Goal: Task Accomplishment & Management: Complete application form

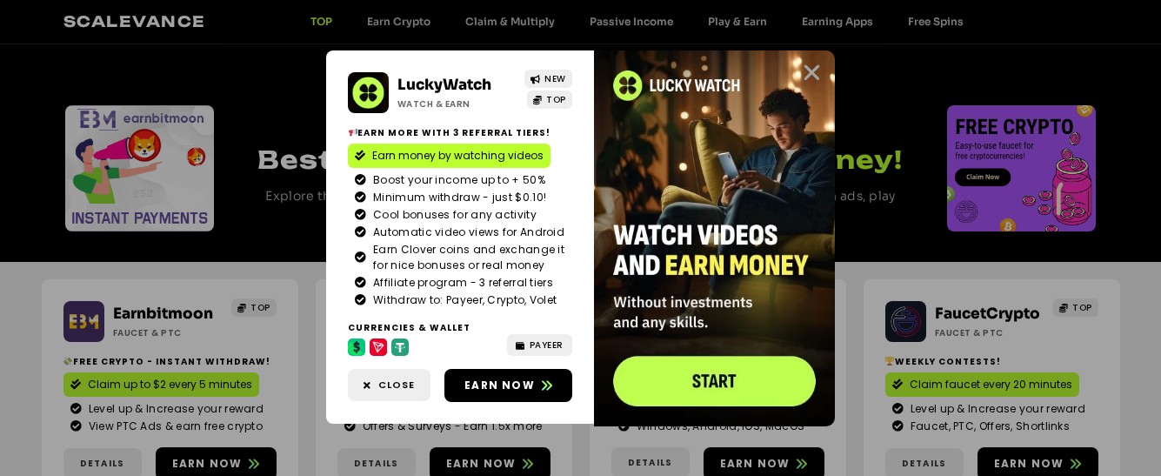
click at [811, 72] on icon "Close" at bounding box center [812, 73] width 22 height 22
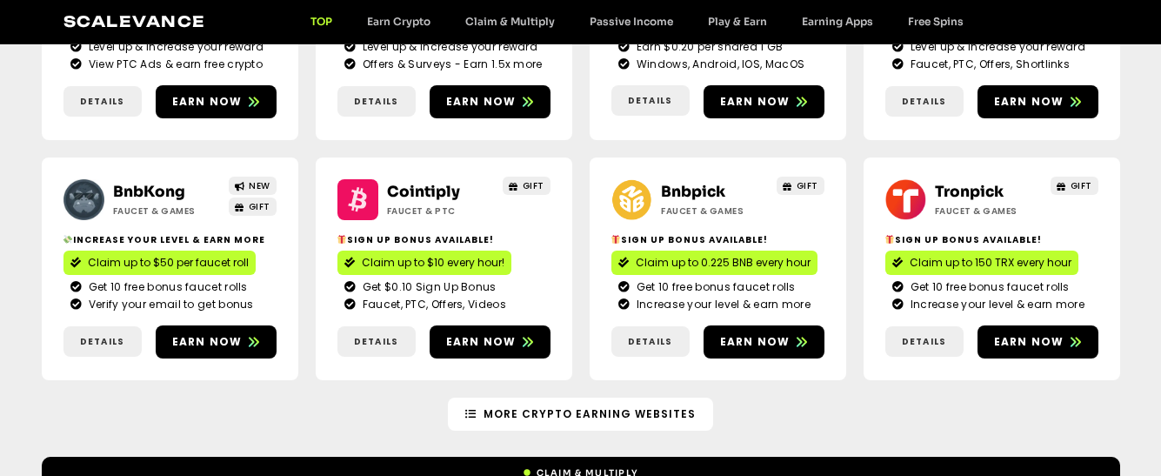
scroll to position [372, 0]
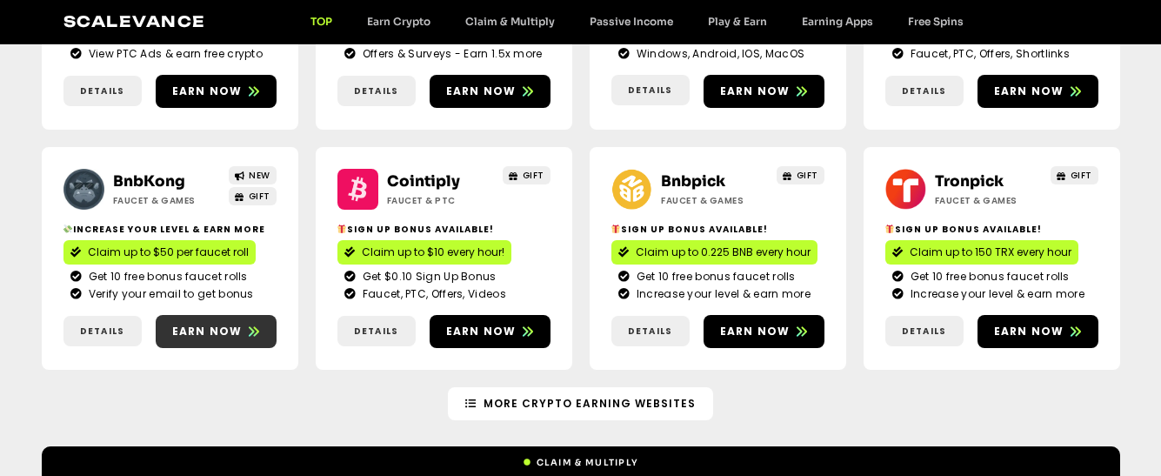
click at [243, 330] on span "Earn now" at bounding box center [216, 331] width 121 height 16
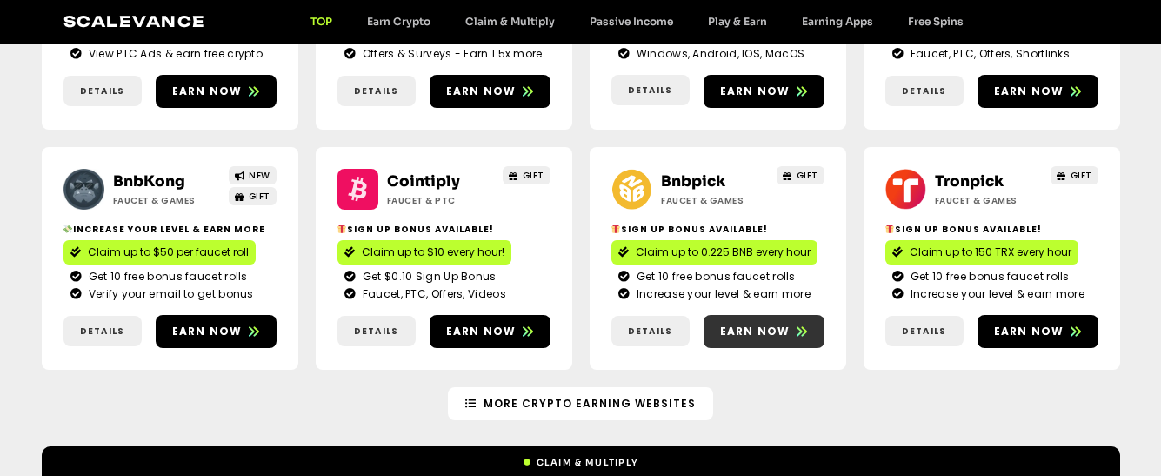
click at [760, 330] on span "Earn now" at bounding box center [755, 331] width 70 height 16
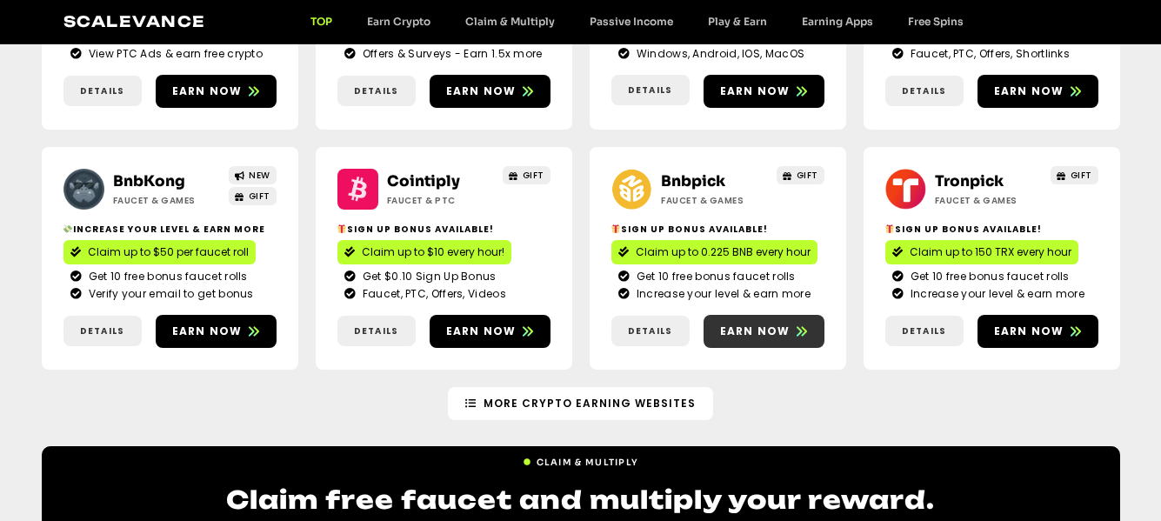
scroll to position [372, 0]
click at [759, 330] on span "Earn now" at bounding box center [755, 331] width 70 height 16
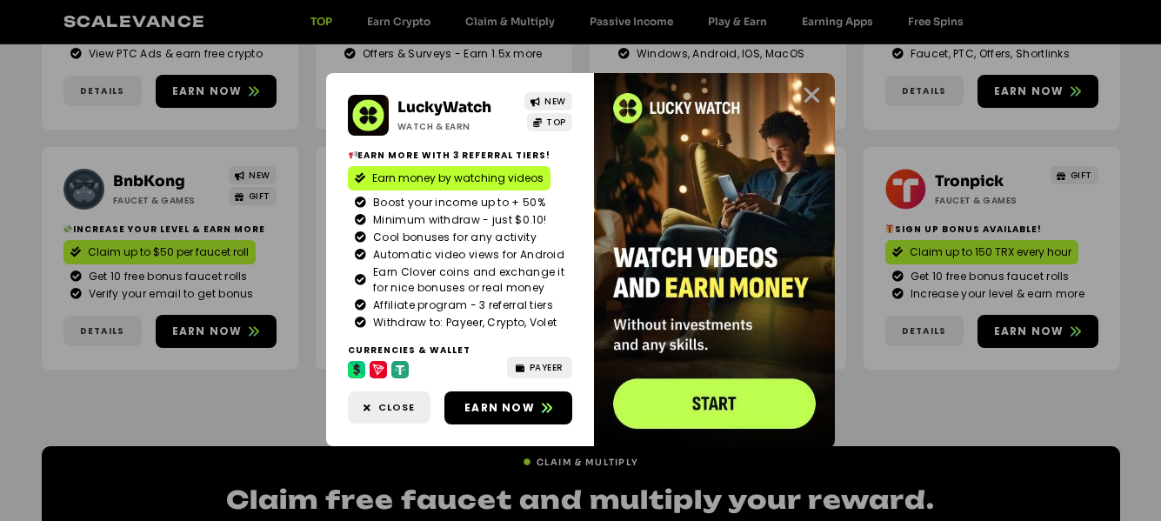
click at [809, 91] on icon "Close" at bounding box center [812, 95] width 22 height 22
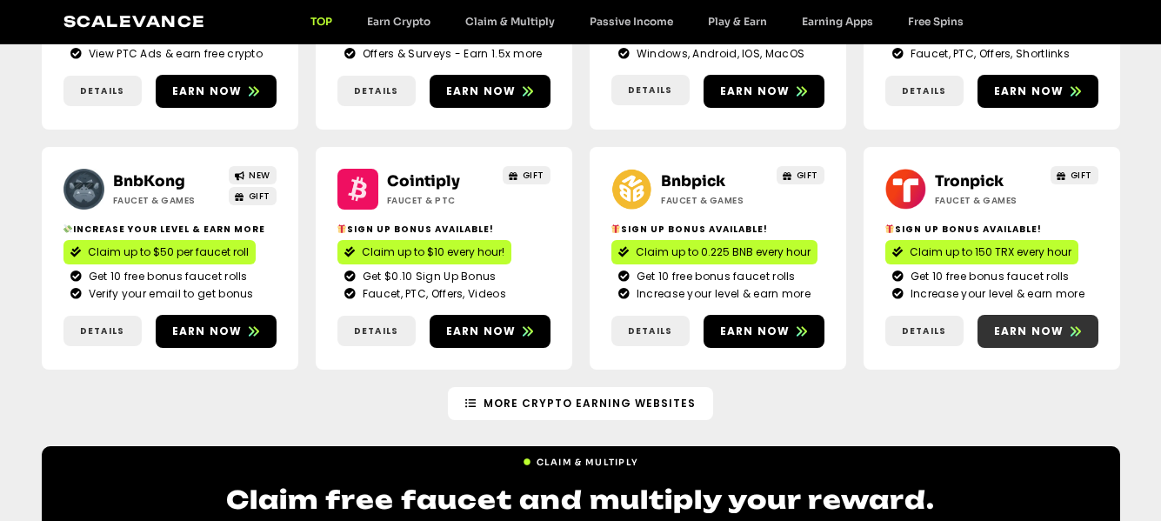
click at [1037, 328] on span "Earn now" at bounding box center [1029, 331] width 70 height 16
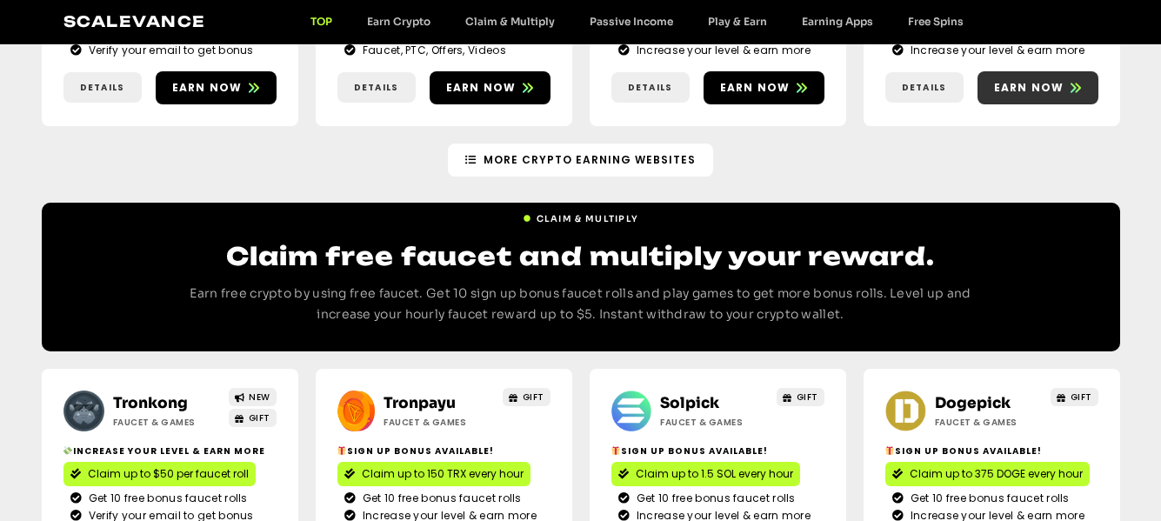
scroll to position [859, 0]
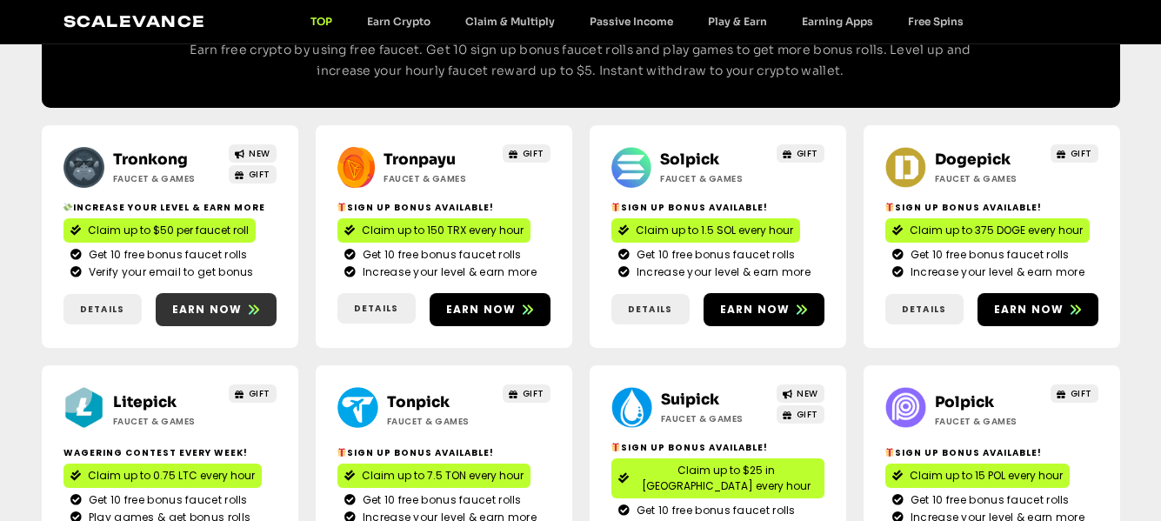
click at [235, 309] on span "Earn now" at bounding box center [207, 310] width 70 height 16
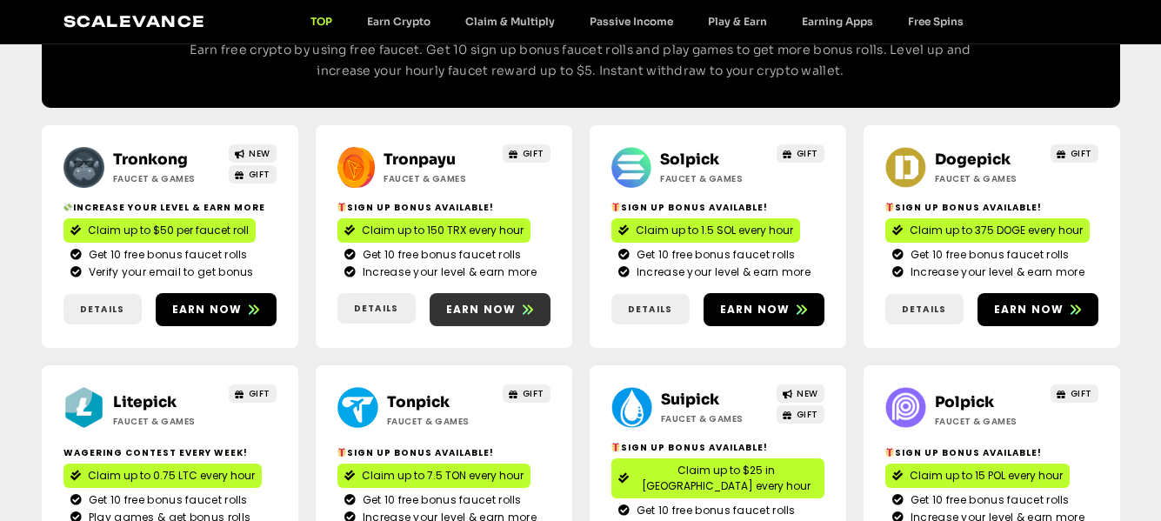
click at [482, 304] on span "Earn now" at bounding box center [481, 310] width 70 height 16
click at [510, 308] on span "Earn now" at bounding box center [481, 310] width 70 height 16
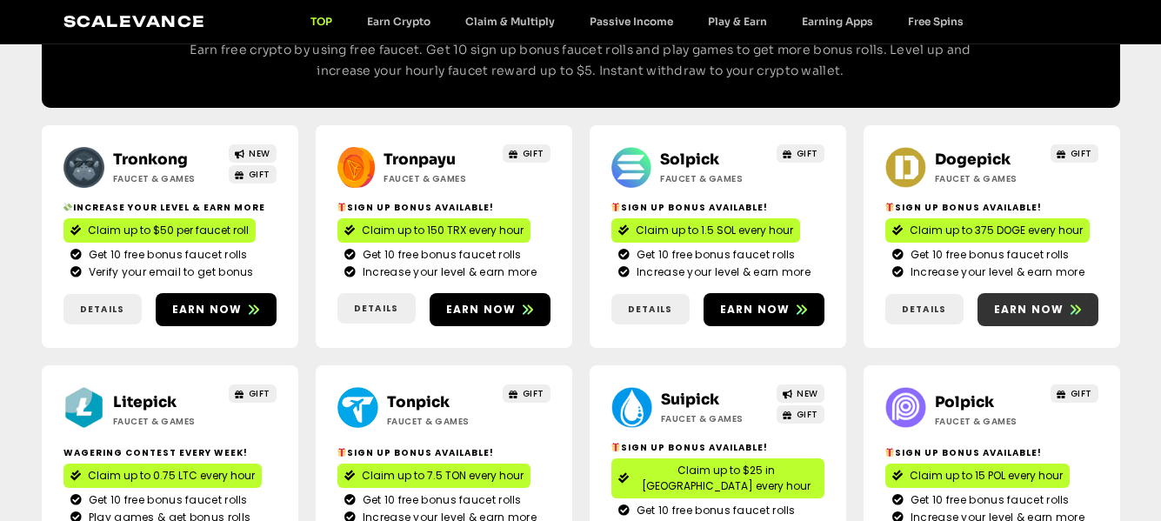
click at [1026, 307] on span "Earn now" at bounding box center [1029, 310] width 70 height 16
